Goal: Transaction & Acquisition: Purchase product/service

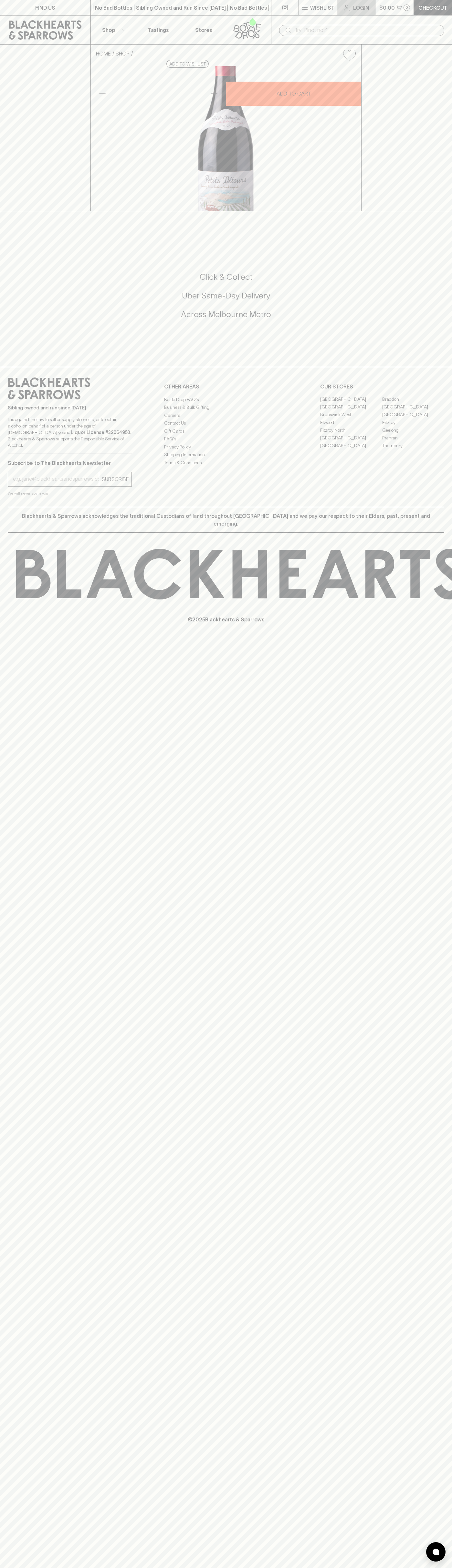
click at [373, 7] on link "Login" at bounding box center [356, 7] width 38 height 15
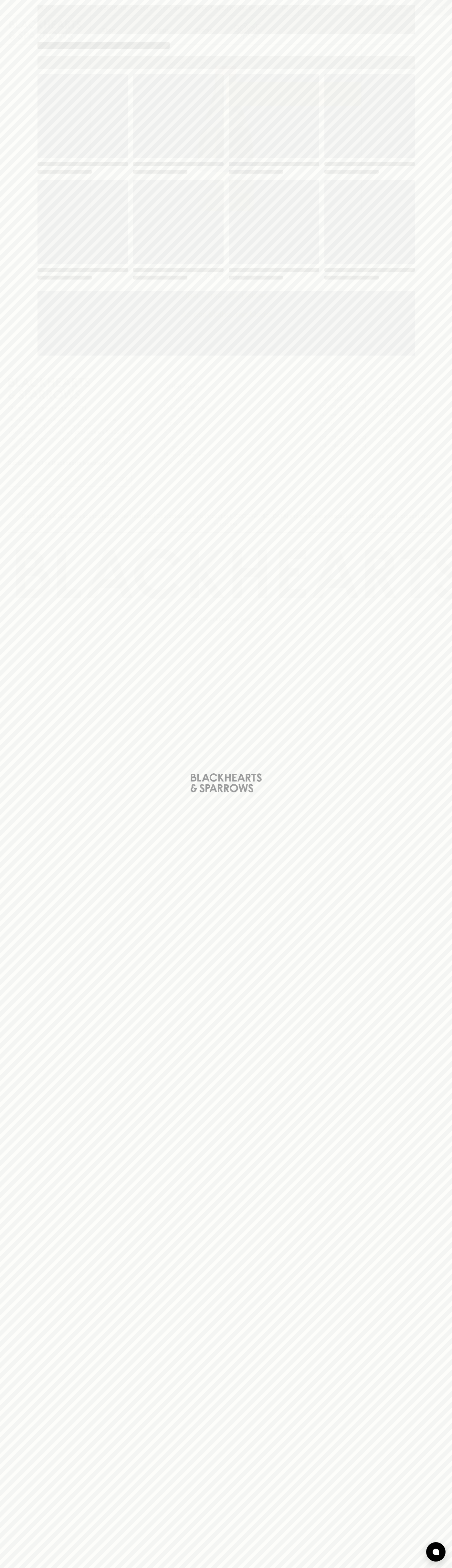
click at [448, 1073] on div "Loading" at bounding box center [226, 784] width 452 height 1568
click at [26, 1567] on html "FIND US | No Bad Bottles | Sibling Owned and Run Since [DATE] | No Bad Bottles …" at bounding box center [226, 784] width 452 height 1568
click at [8, 33] on div "Loading" at bounding box center [226, 784] width 452 height 1568
